Goal: Find specific page/section: Find specific page/section

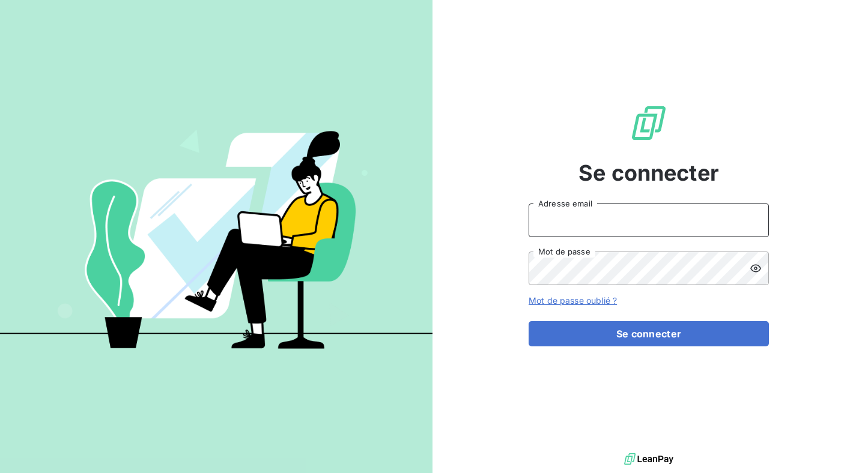
click at [578, 219] on input "Adresse email" at bounding box center [649, 221] width 240 height 34
type input "[PERSON_NAME][EMAIL_ADDRESS][DOMAIN_NAME]"
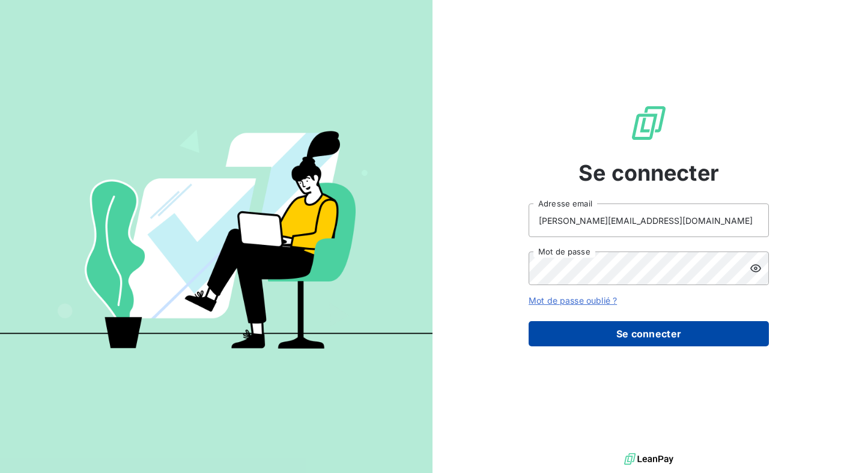
click at [569, 332] on button "Se connecter" at bounding box center [649, 333] width 240 height 25
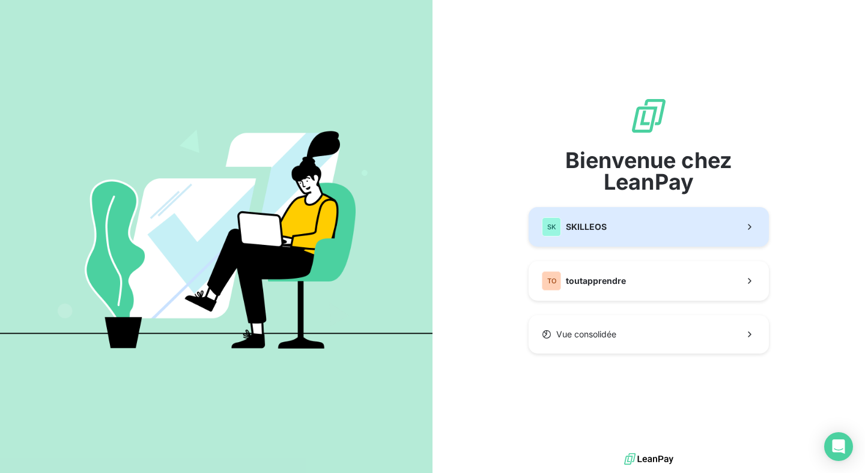
click at [562, 227] on div "SK SKILLEOS" at bounding box center [574, 227] width 65 height 19
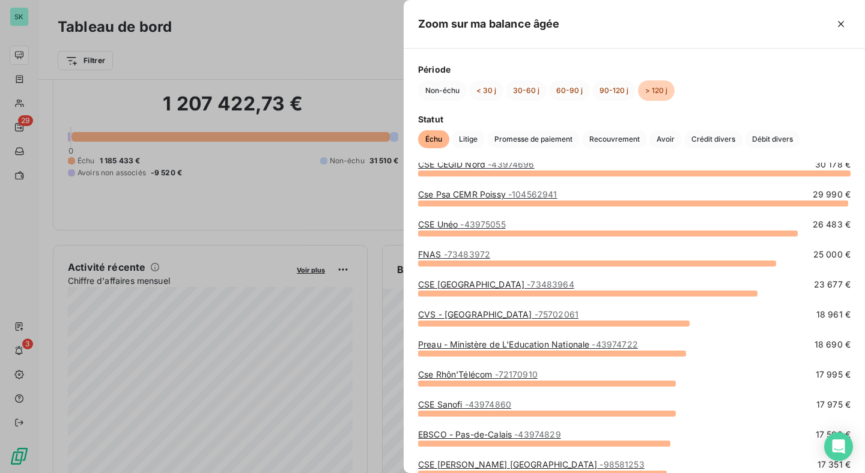
scroll to position [20, 0]
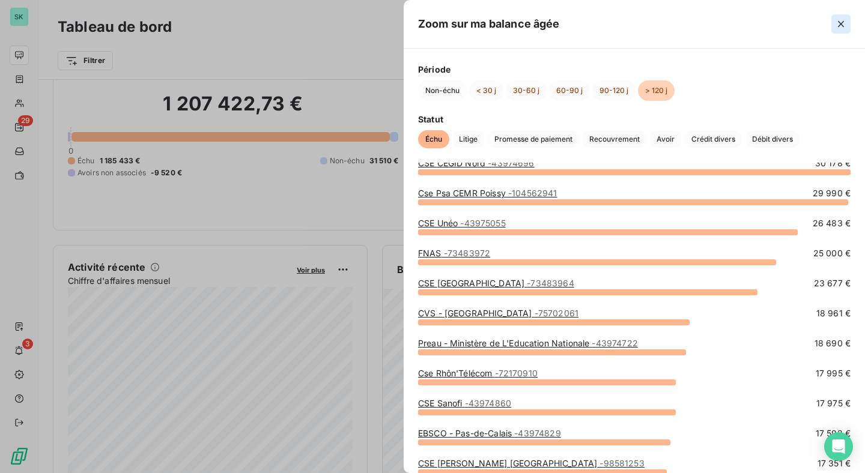
click at [841, 19] on icon "button" at bounding box center [841, 24] width 12 height 12
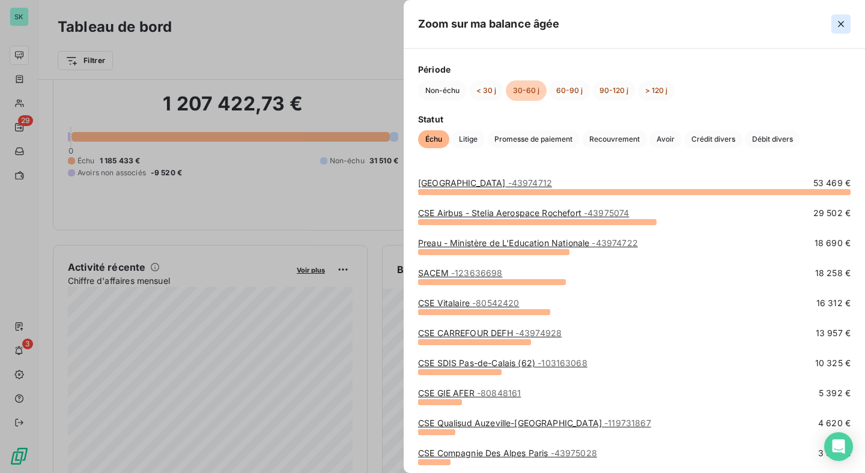
click at [841, 20] on icon "button" at bounding box center [841, 24] width 12 height 12
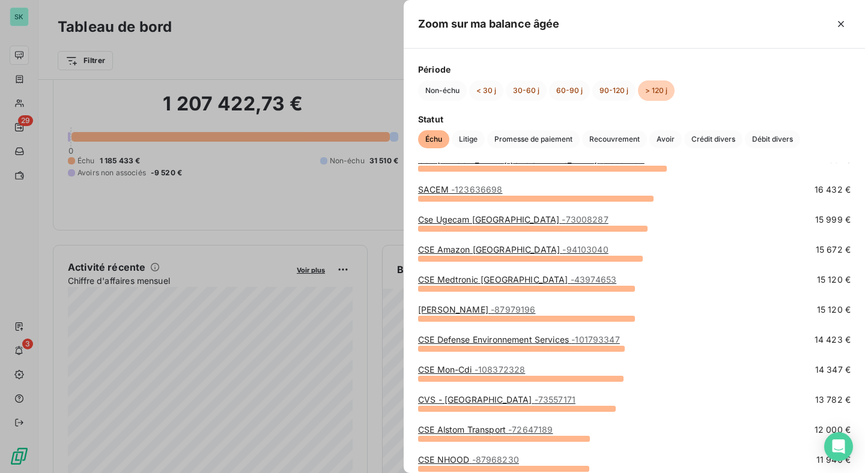
scroll to position [329, 0]
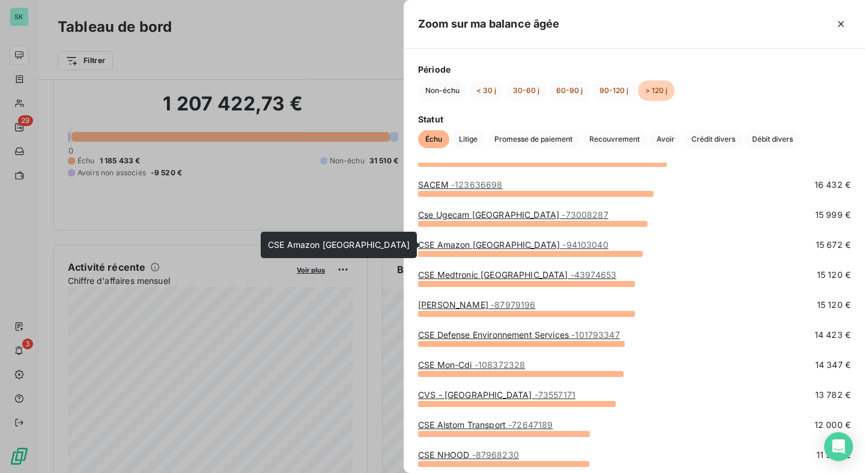
click at [467, 245] on link "CSE Amazon [GEOGRAPHIC_DATA] - 94103040" at bounding box center [513, 245] width 190 height 10
